Goal: Transaction & Acquisition: Purchase product/service

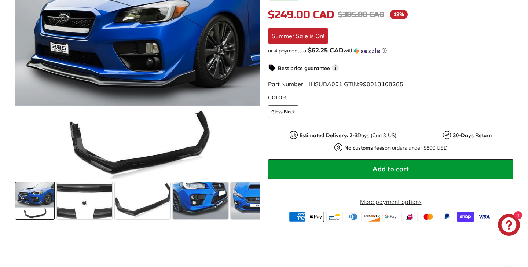
scroll to position [200, 0]
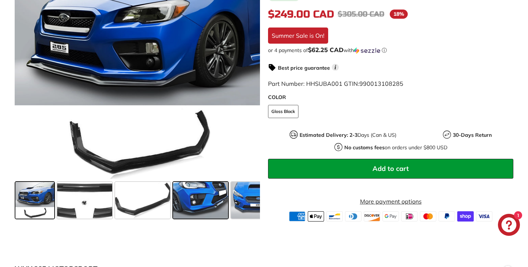
click at [204, 202] on span at bounding box center [200, 200] width 55 height 37
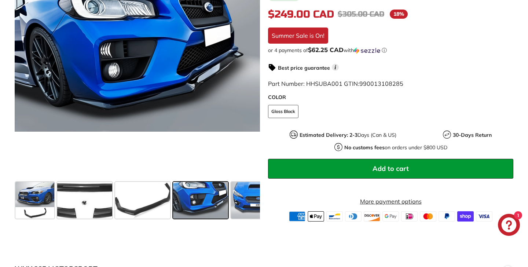
scroll to position [171, 0]
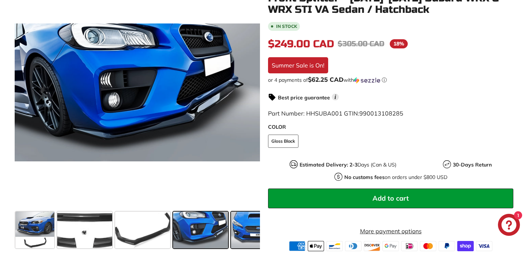
click at [238, 229] on span at bounding box center [258, 229] width 55 height 37
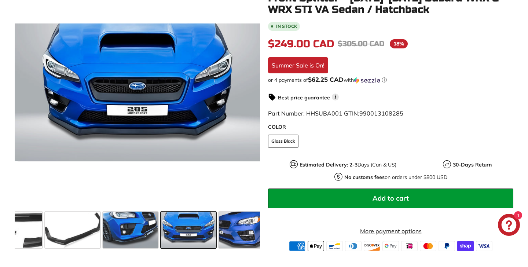
scroll to position [0, 121]
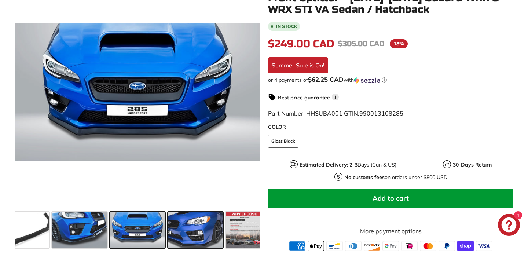
click at [187, 228] on span at bounding box center [195, 229] width 55 height 37
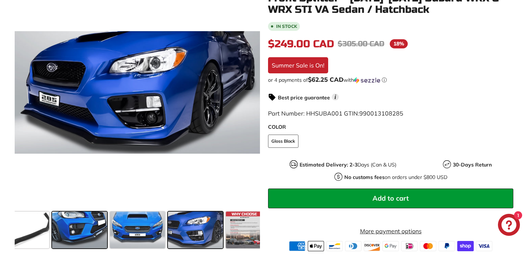
click at [82, 231] on span at bounding box center [79, 229] width 55 height 37
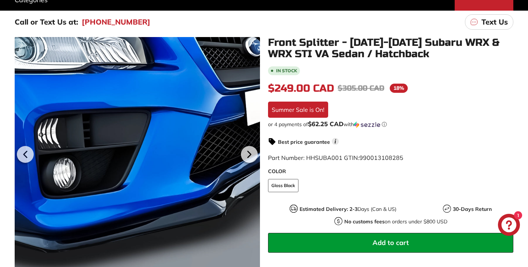
scroll to position [109, 0]
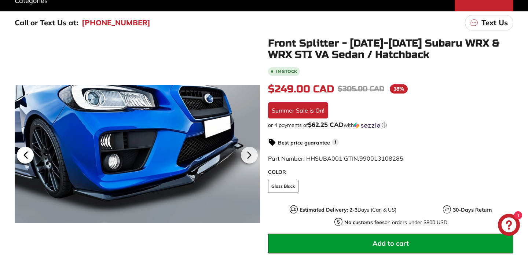
click at [26, 157] on icon at bounding box center [25, 155] width 3 height 6
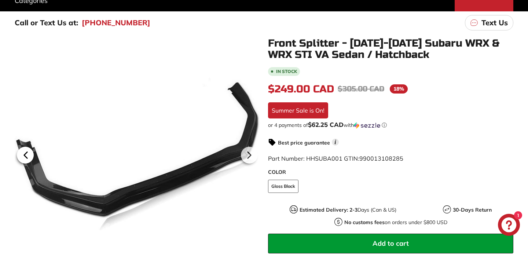
scroll to position [0, 5]
click at [26, 157] on icon at bounding box center [25, 155] width 3 height 6
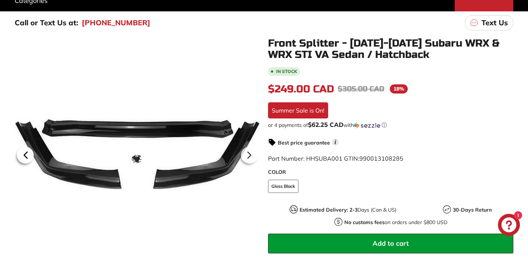
click at [26, 157] on icon at bounding box center [25, 155] width 3 height 6
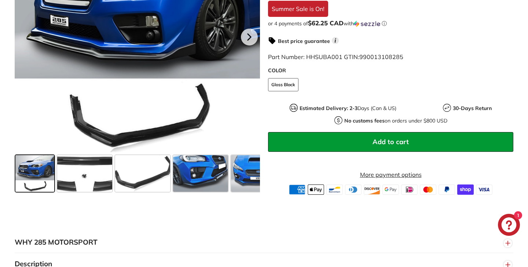
scroll to position [228, 0]
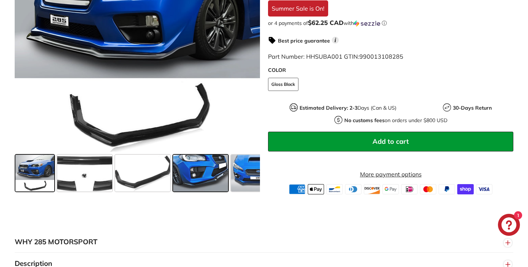
click at [180, 163] on span at bounding box center [200, 173] width 55 height 37
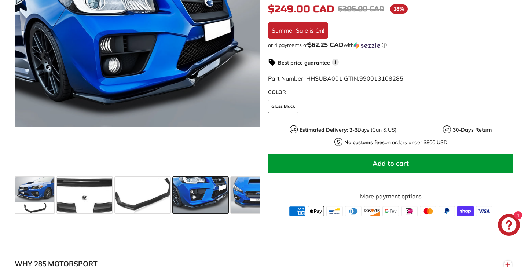
scroll to position [202, 0]
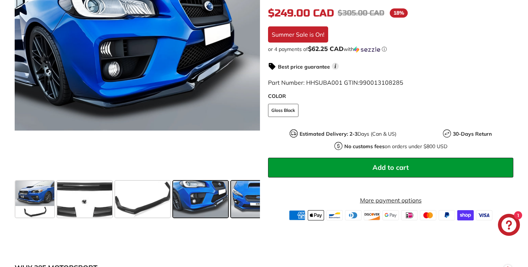
click at [255, 196] on span at bounding box center [258, 199] width 55 height 37
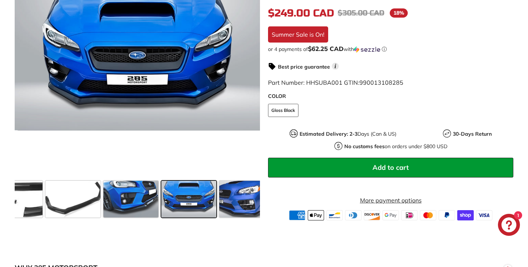
scroll to position [0, 121]
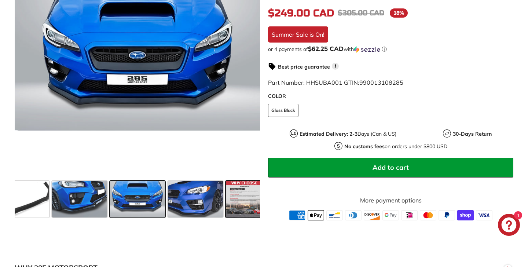
click at [236, 210] on span at bounding box center [244, 199] width 37 height 37
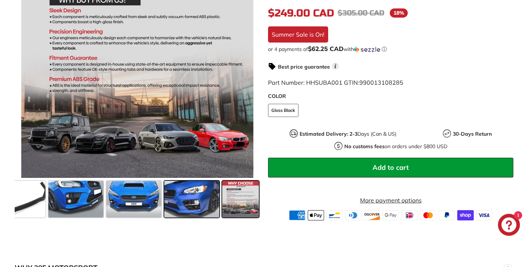
click at [194, 205] on span at bounding box center [191, 199] width 55 height 37
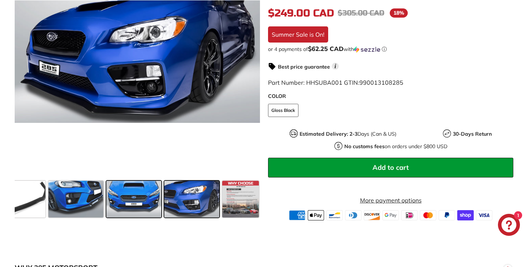
click at [150, 200] on span at bounding box center [133, 199] width 55 height 37
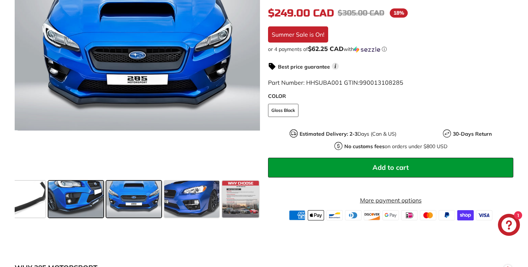
click at [83, 195] on span at bounding box center [75, 199] width 55 height 37
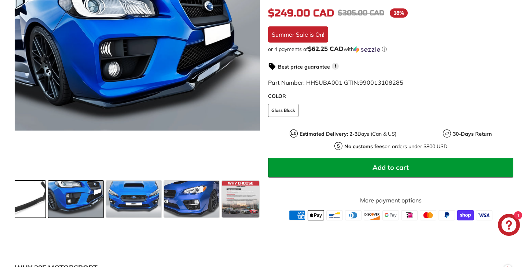
click at [34, 194] on span at bounding box center [17, 199] width 55 height 37
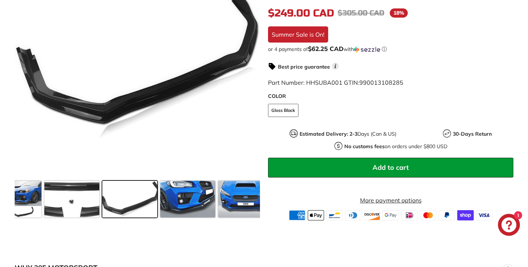
scroll to position [0, 5]
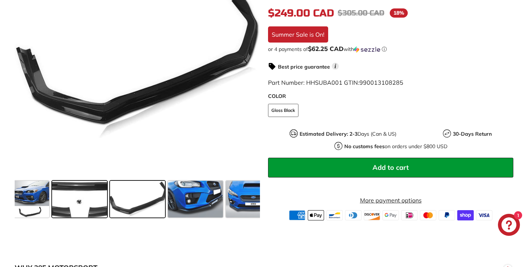
click at [81, 204] on span at bounding box center [79, 199] width 55 height 37
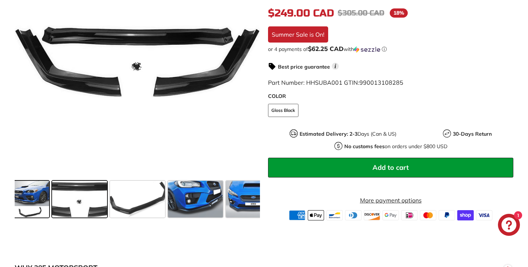
click at [37, 200] on span at bounding box center [29, 199] width 39 height 37
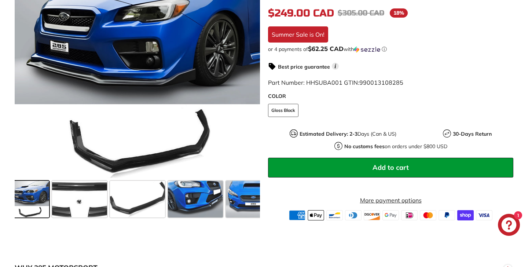
scroll to position [0, 0]
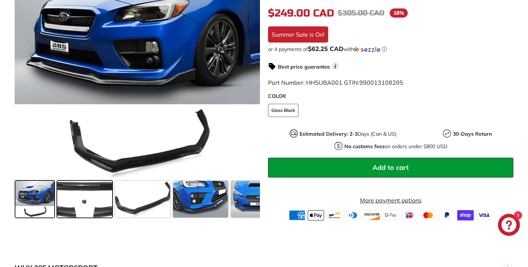
click at [87, 202] on span at bounding box center [84, 199] width 55 height 37
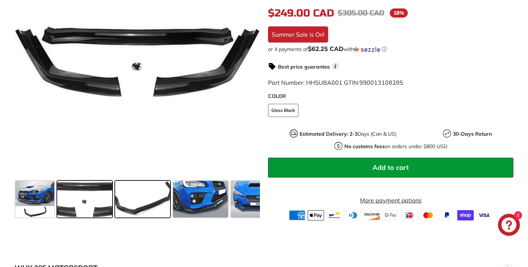
click at [140, 204] on span at bounding box center [142, 199] width 55 height 37
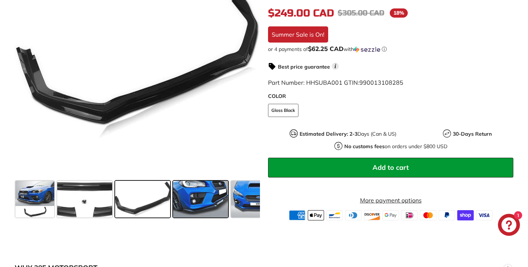
click at [200, 201] on span at bounding box center [200, 199] width 55 height 37
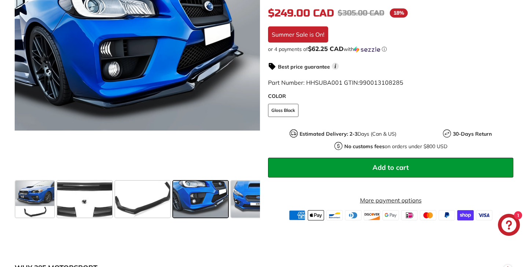
click at [200, 201] on span at bounding box center [200, 199] width 55 height 37
click at [244, 199] on span at bounding box center [258, 199] width 55 height 37
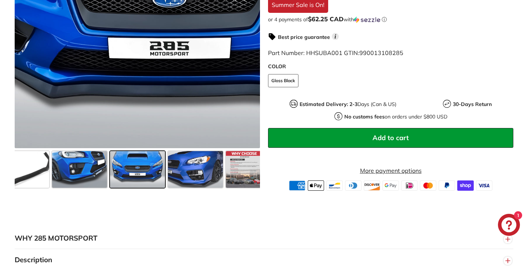
scroll to position [231, 0]
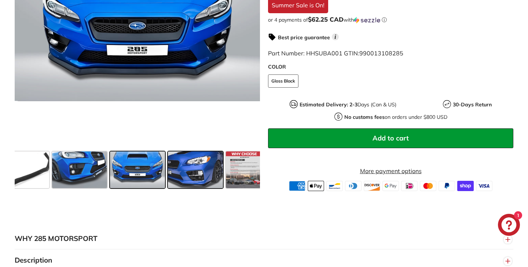
click at [189, 167] on span at bounding box center [195, 169] width 55 height 37
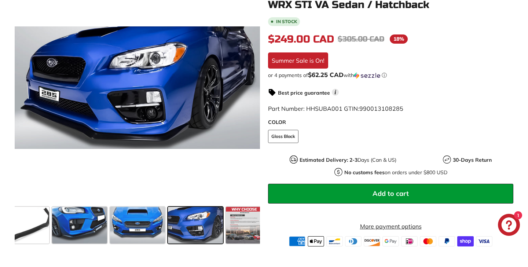
scroll to position [158, 0]
